Goal: Find contact information: Find contact information

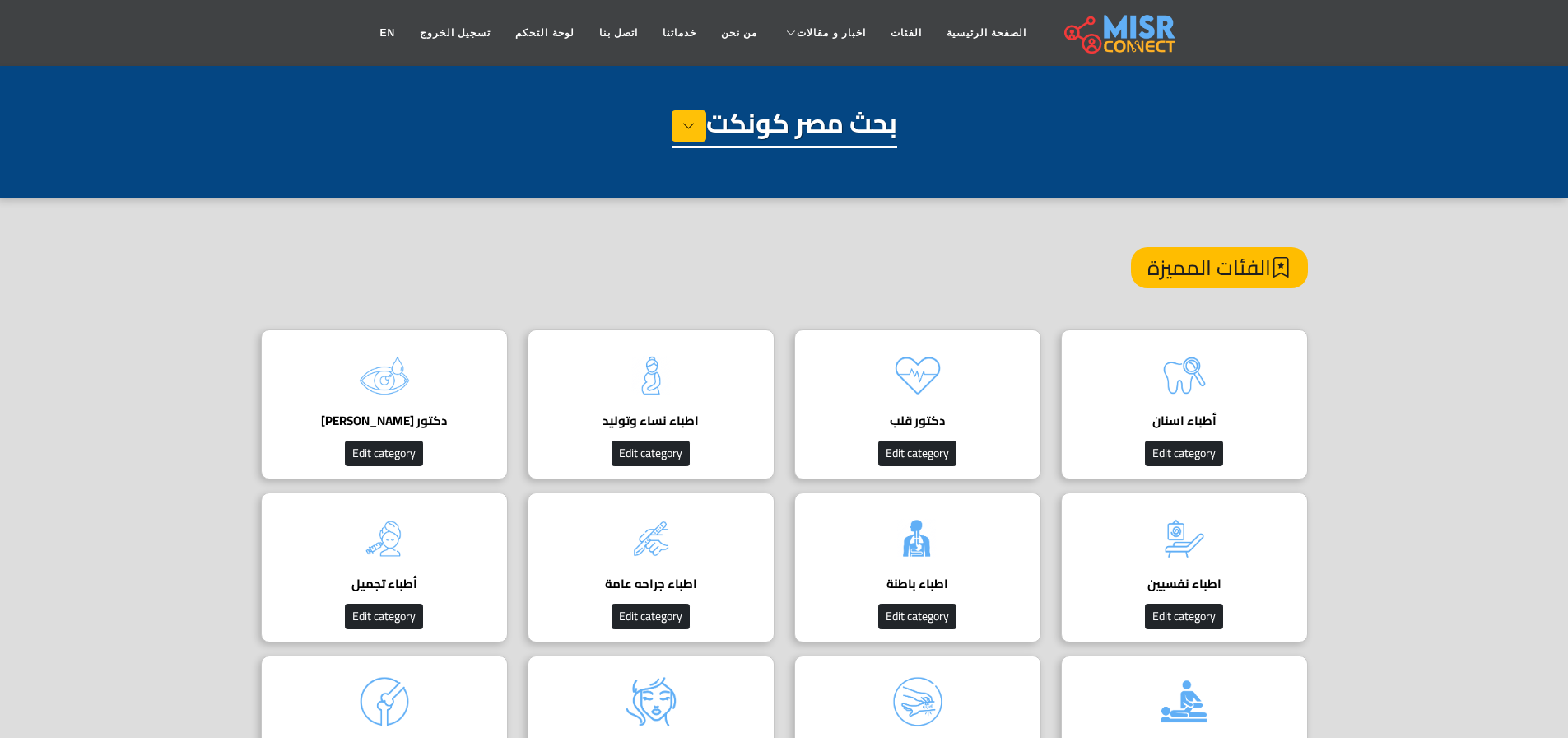
click at [783, 320] on div "الفئات المميزة" at bounding box center [784, 289] width 1047 height 83
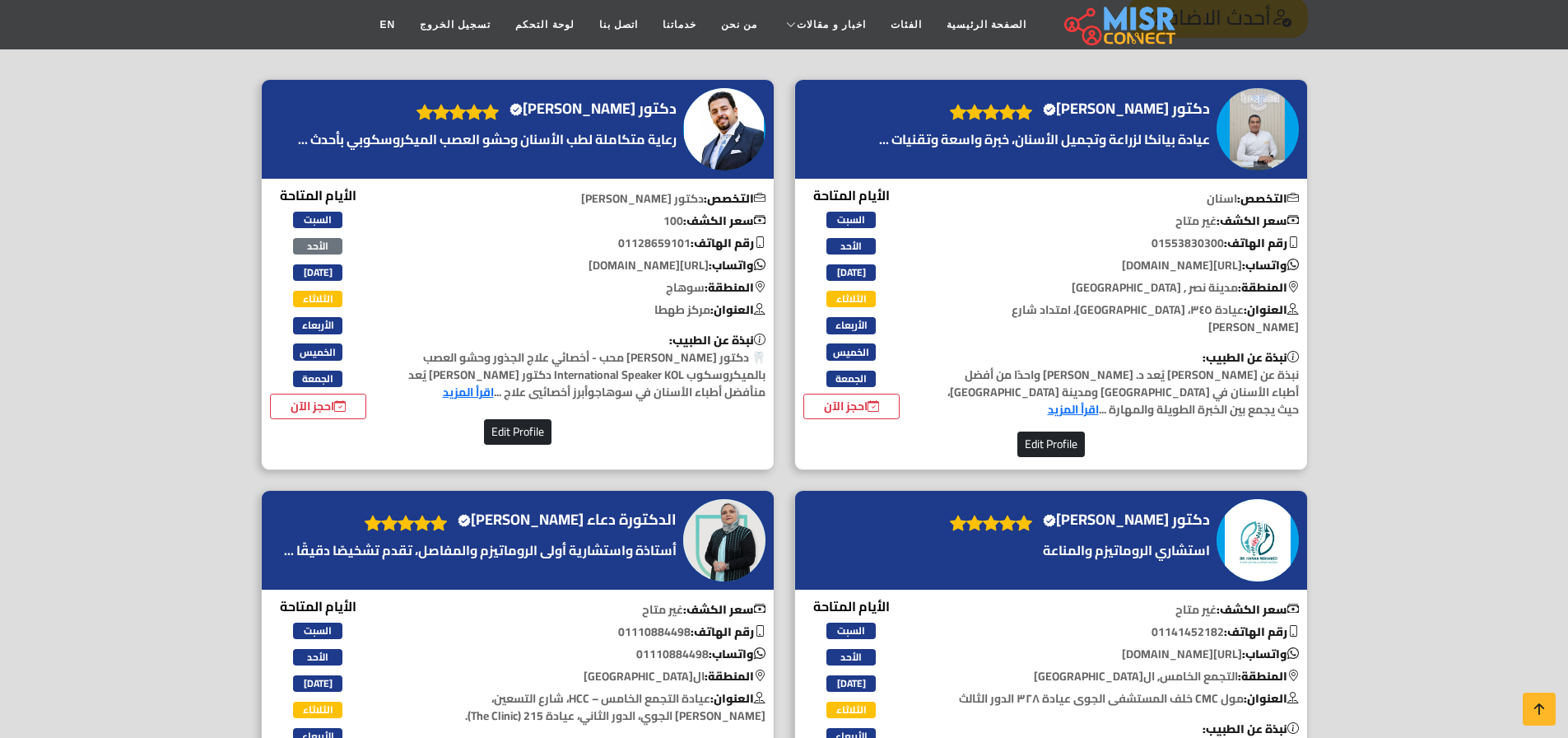
scroll to position [1965, 0]
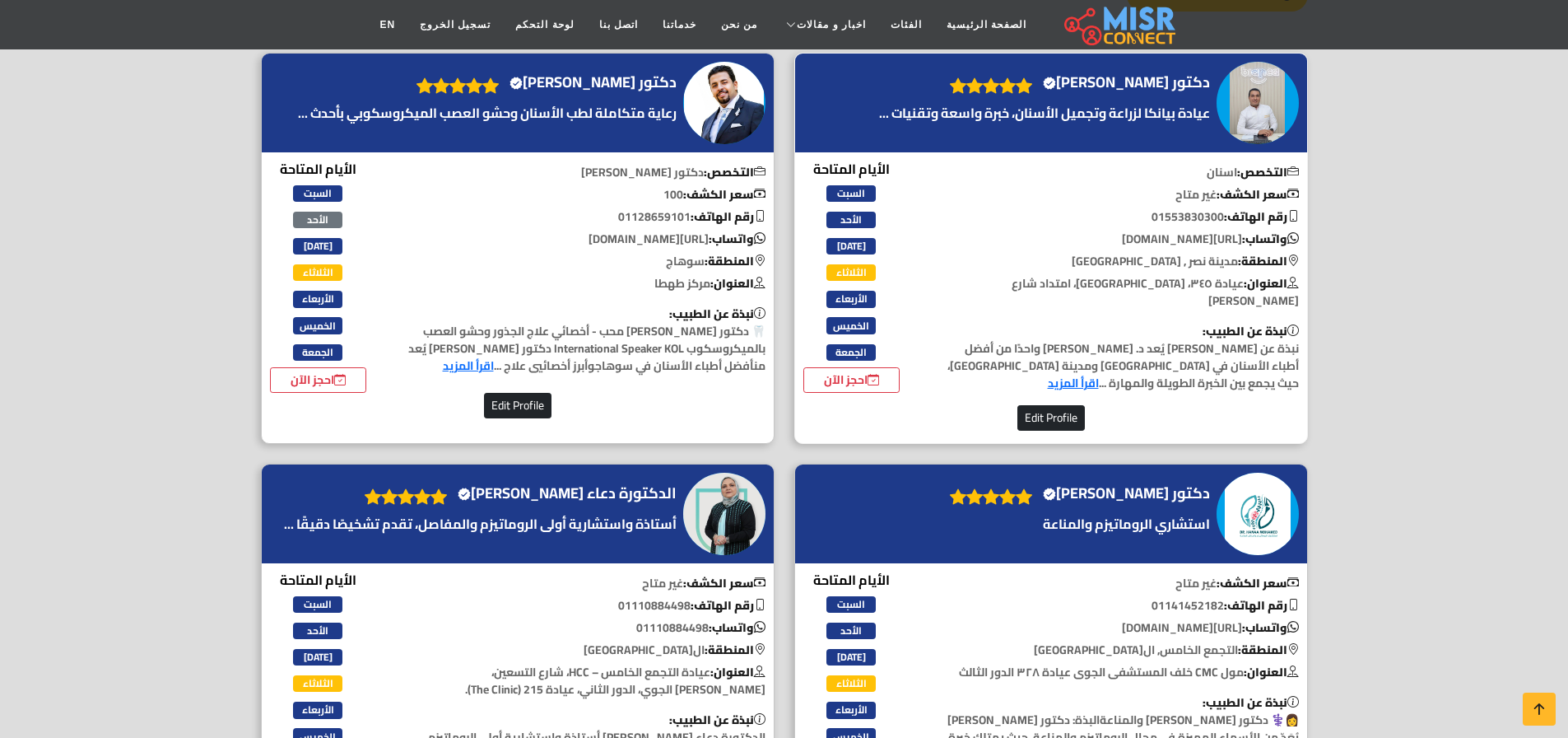
click at [1097, 84] on h4 "دكتور محمد محسن محمد Verified account" at bounding box center [1127, 82] width 167 height 18
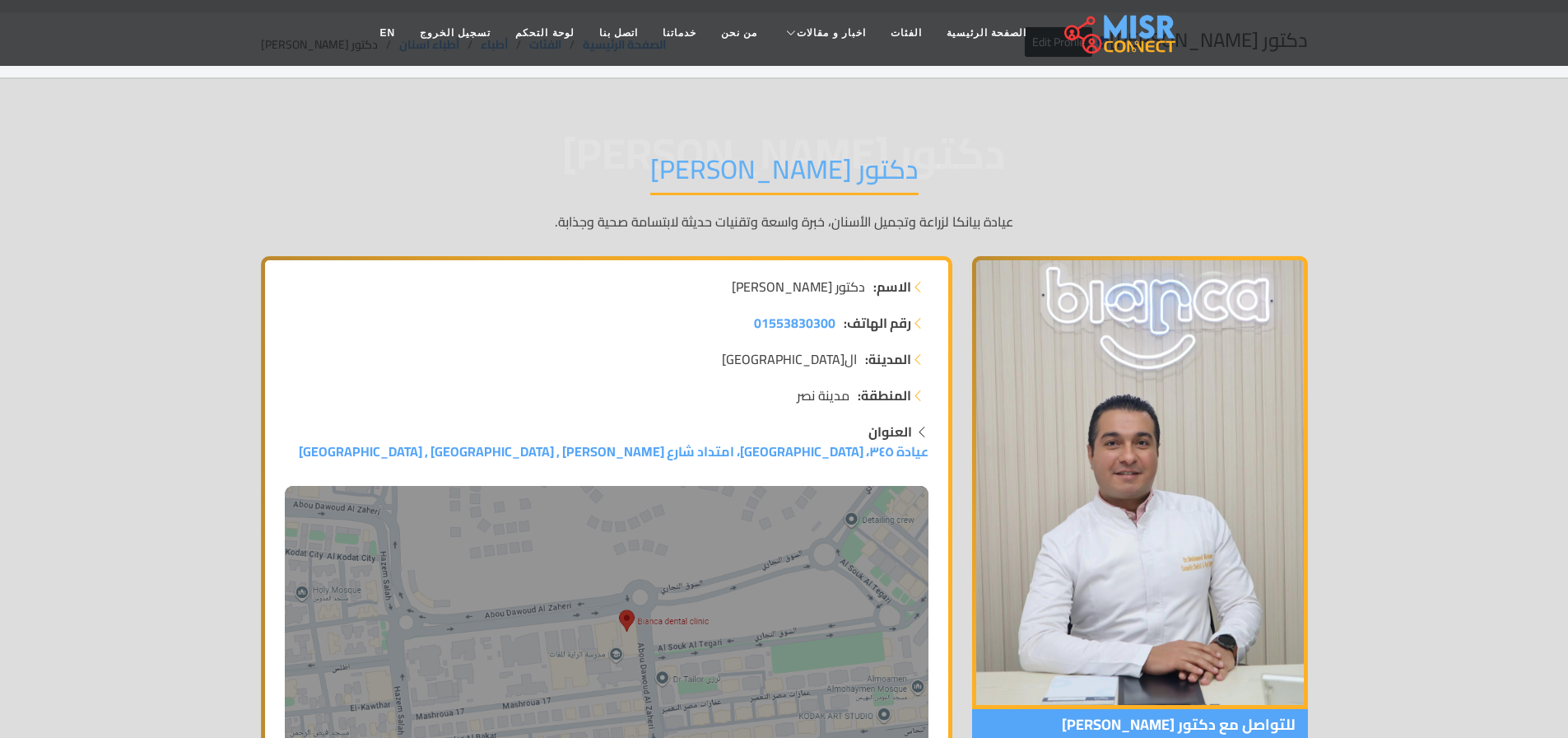
scroll to position [29, 0]
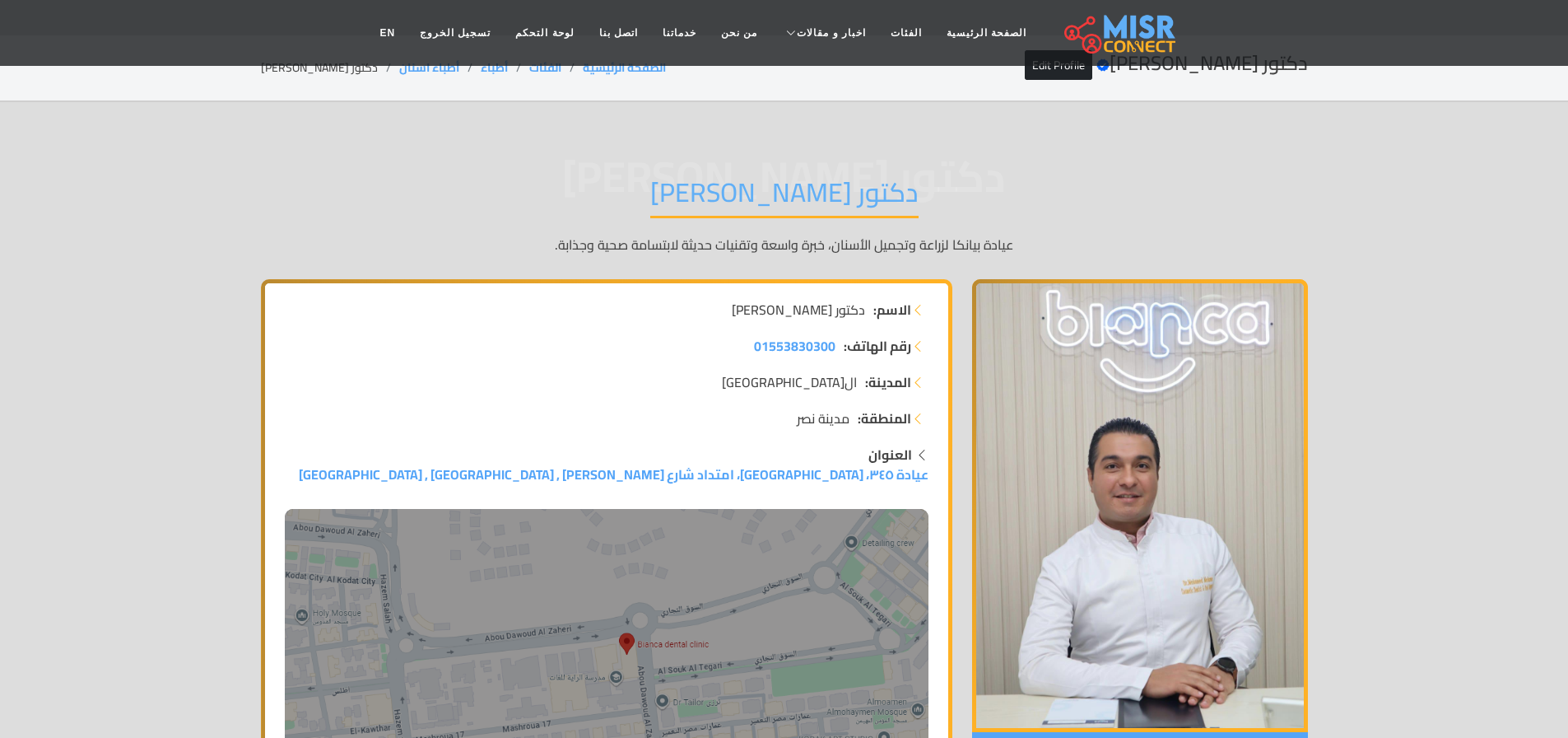
click at [890, 353] on strong "رقم الهاتف:" at bounding box center [877, 346] width 68 height 20
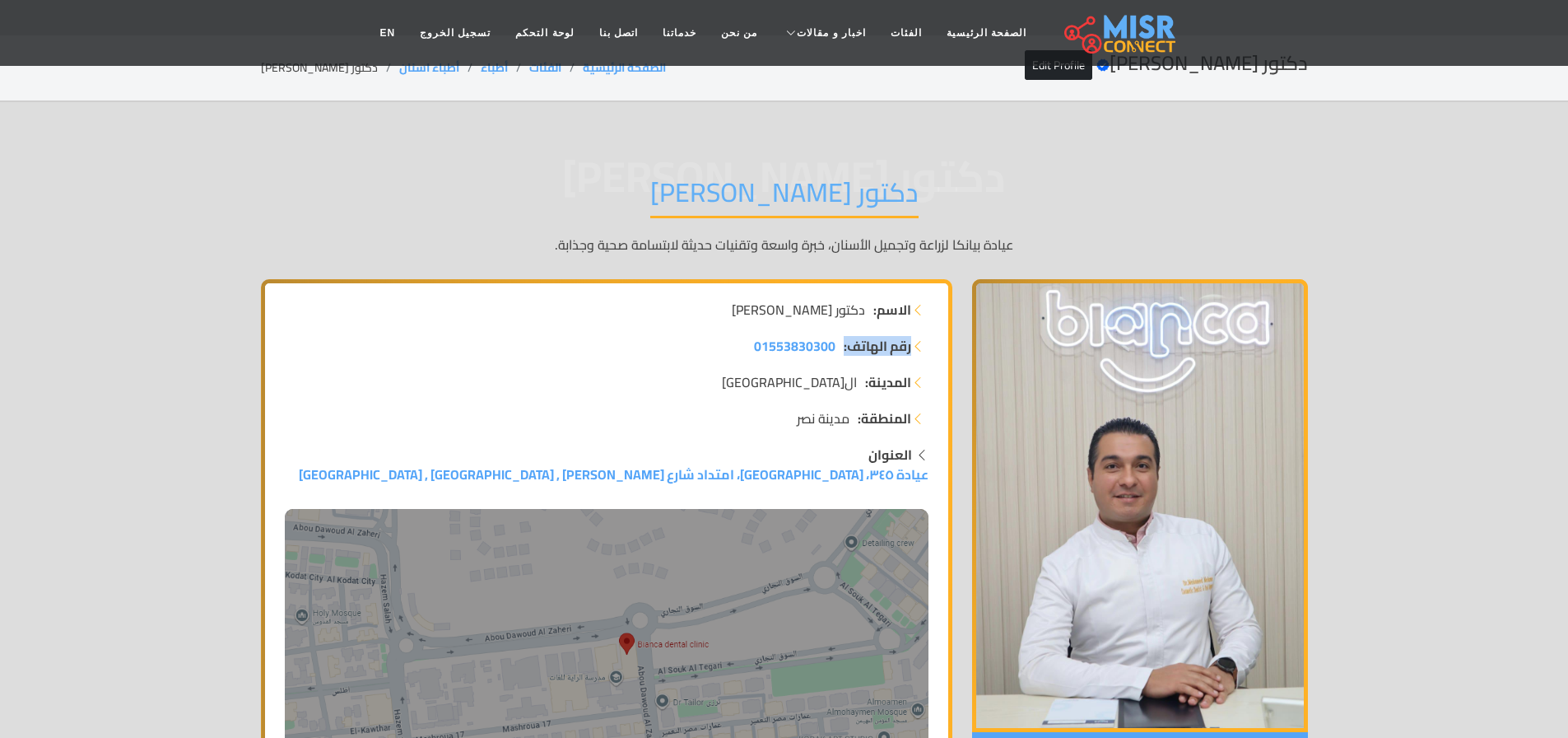
click at [890, 353] on strong "رقم الهاتف:" at bounding box center [877, 346] width 68 height 20
drag, startPoint x: 917, startPoint y: 219, endPoint x: 922, endPoint y: 187, distance: 32.4
click at [922, 187] on div "دكتور [PERSON_NAME] دكتور [PERSON_NAME] عيادة بيانكا لزراعة وتجميل الأسنان، خبر…" at bounding box center [784, 216] width 1047 height 128
click at [1014, 176] on span "دكتور [PERSON_NAME]" at bounding box center [784, 176] width 1047 height 0
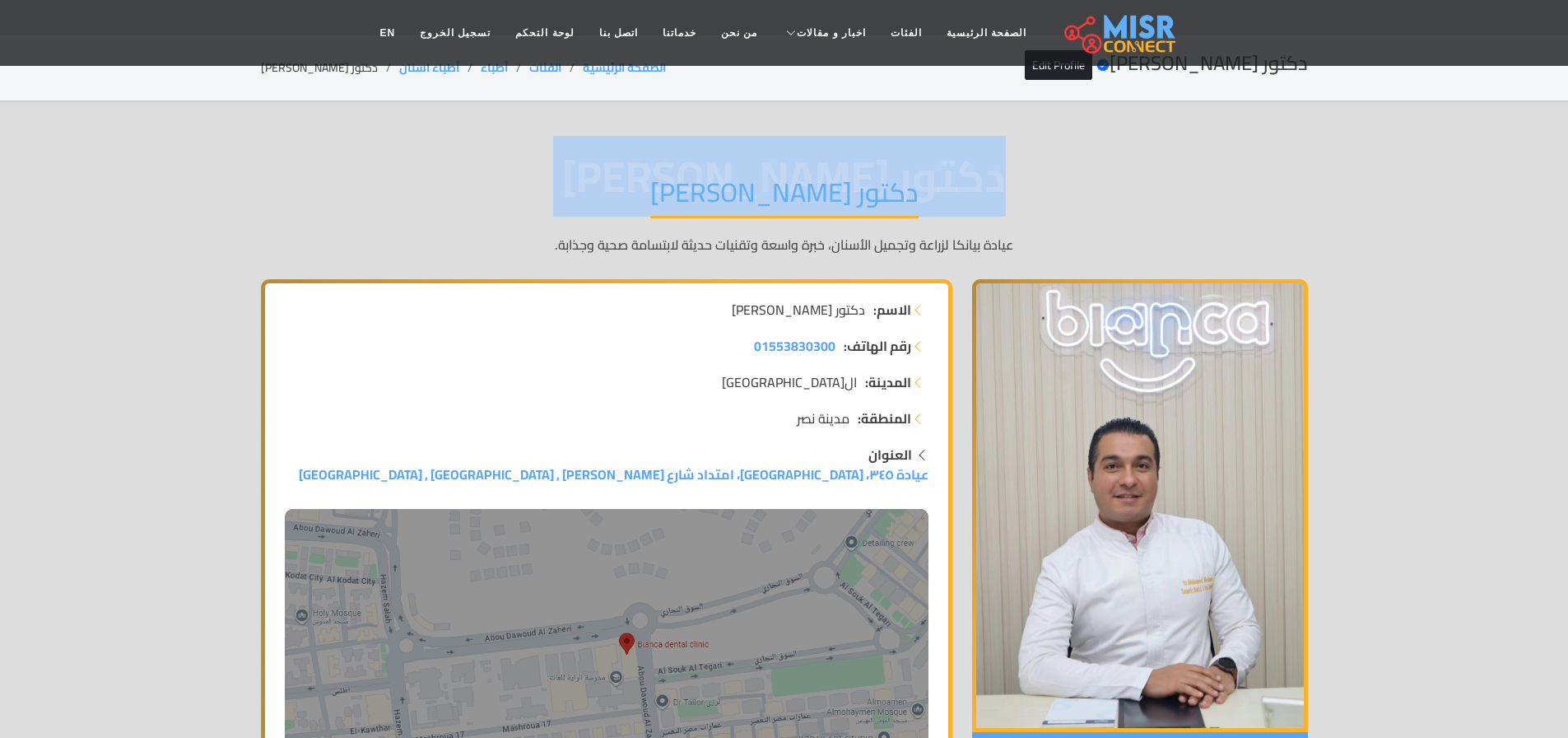
click at [1014, 176] on span "دكتور [PERSON_NAME]" at bounding box center [784, 176] width 1047 height 0
click at [965, 176] on span "دكتور [PERSON_NAME]" at bounding box center [784, 176] width 1047 height 0
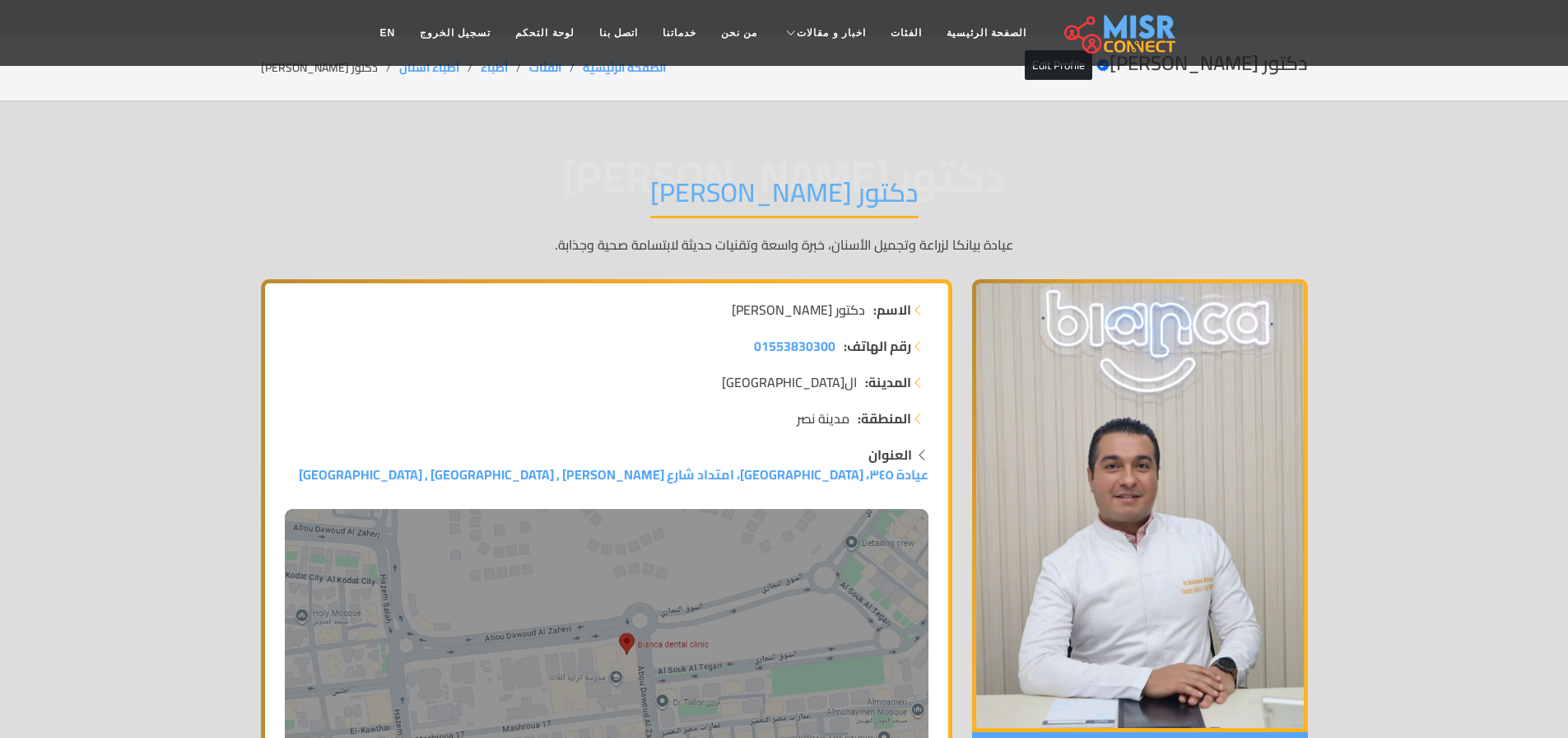
click at [965, 176] on span "دكتور [PERSON_NAME]" at bounding box center [784, 176] width 1047 height 0
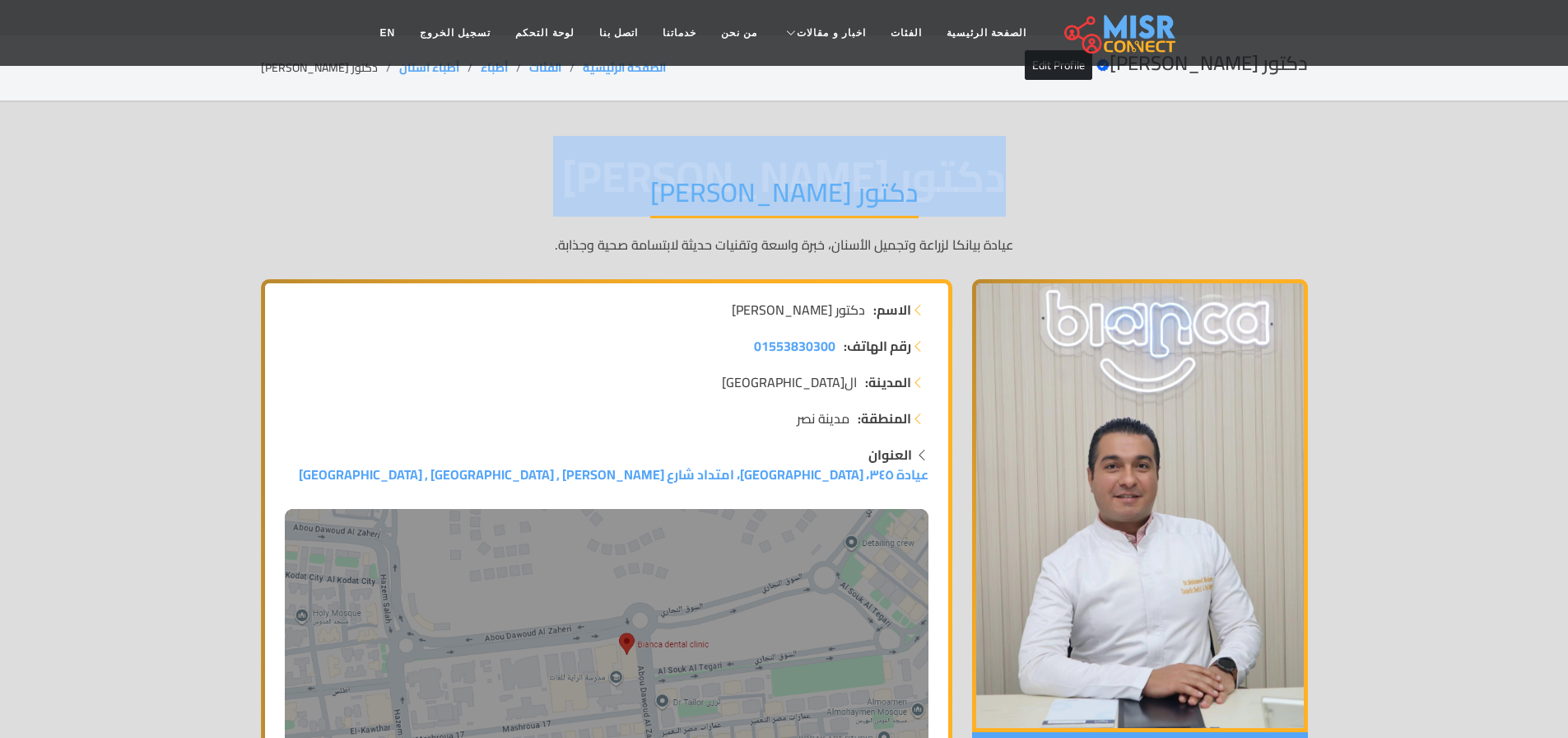
click at [965, 176] on span "دكتور [PERSON_NAME]" at bounding box center [784, 176] width 1047 height 0
